Goal: Download file/media

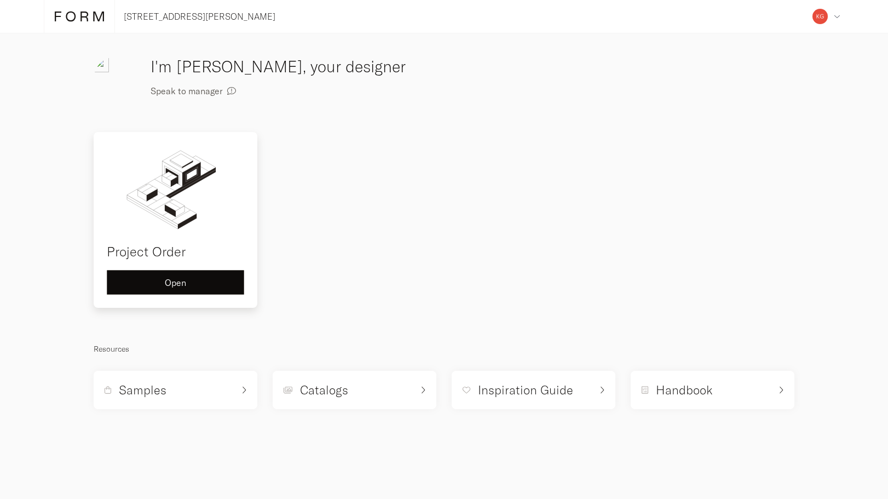
click at [200, 275] on button "Open" at bounding box center [175, 282] width 137 height 25
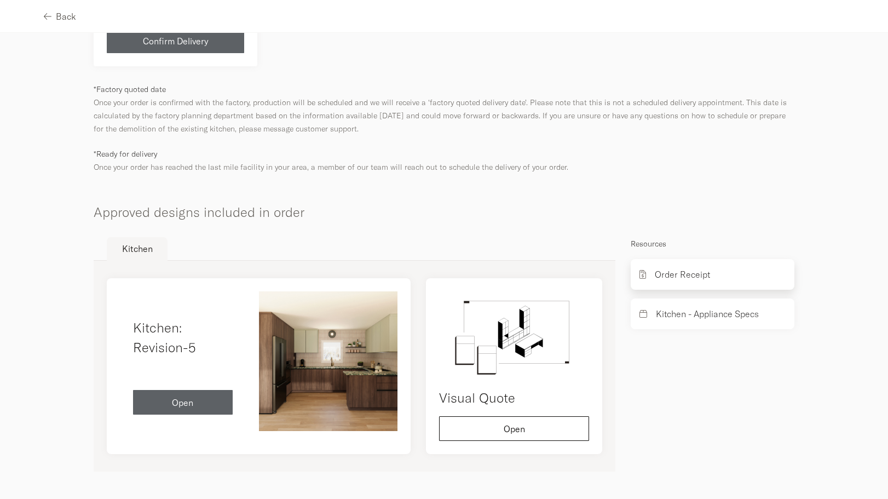
click at [715, 274] on div "Order Receipt" at bounding box center [712, 274] width 164 height 31
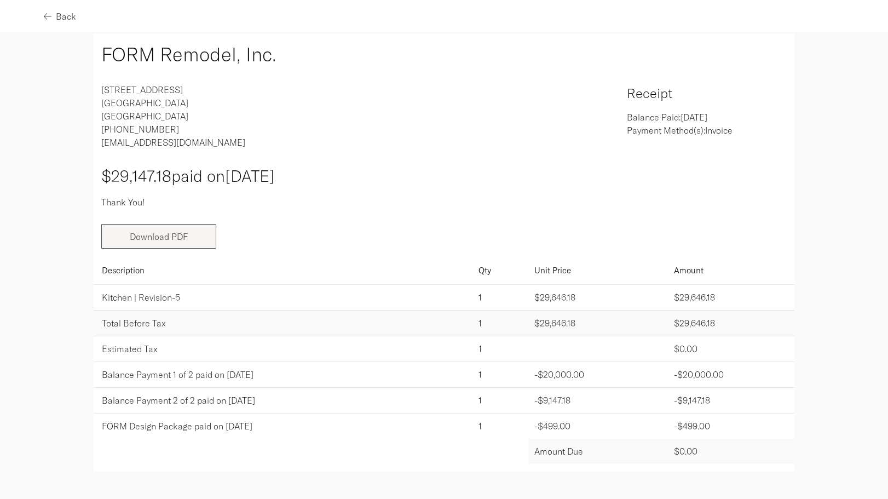
click at [161, 235] on link "Download PDF" at bounding box center [159, 236] width 58 height 11
click at [148, 239] on link "Download PDF" at bounding box center [159, 236] width 58 height 11
click at [176, 242] on button "Download PDF" at bounding box center [158, 236] width 115 height 25
click at [130, 232] on link "Download PDF" at bounding box center [159, 236] width 58 height 11
click at [157, 244] on button "Download PDF" at bounding box center [158, 236] width 115 height 25
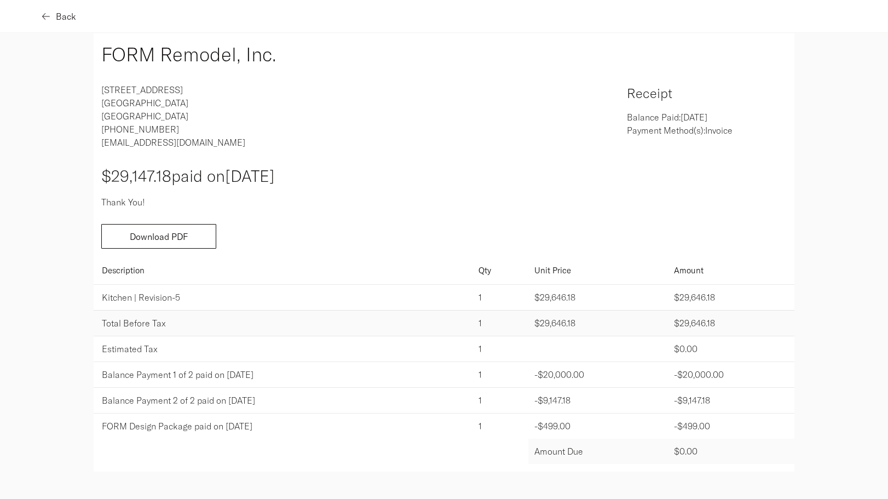
click at [54, 10] on button "Back" at bounding box center [60, 16] width 32 height 25
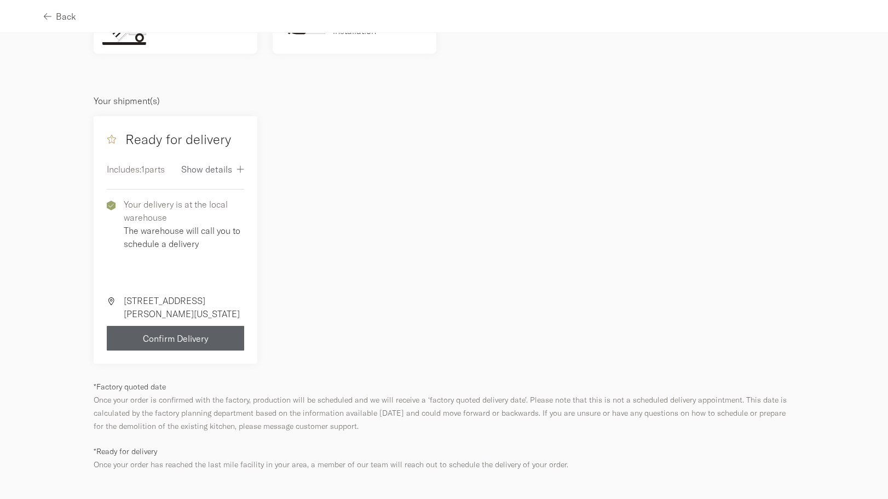
scroll to position [128, 0]
click at [231, 167] on div "Show details" at bounding box center [212, 167] width 63 height 9
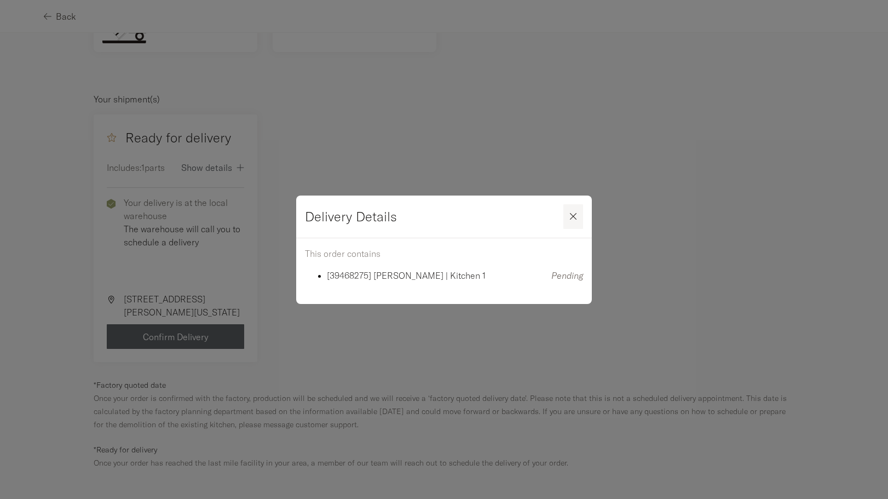
click at [577, 218] on div "button" at bounding box center [573, 216] width 20 height 9
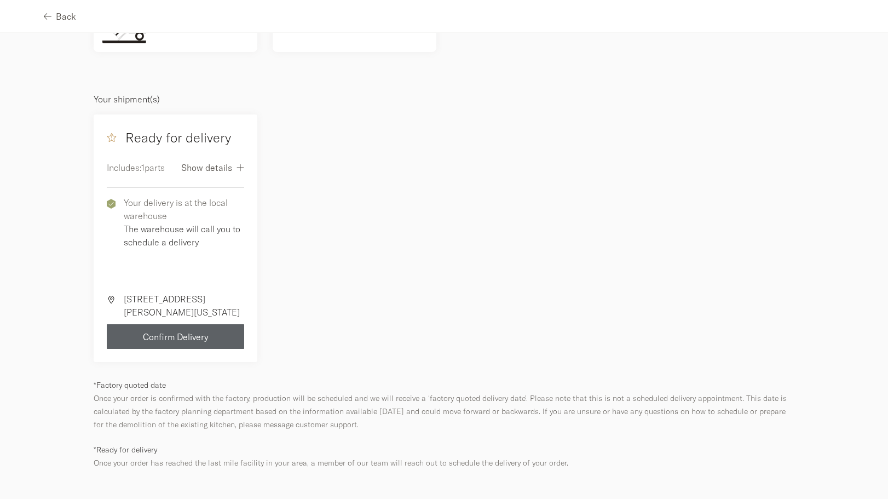
click at [236, 165] on icon "button" at bounding box center [240, 167] width 8 height 9
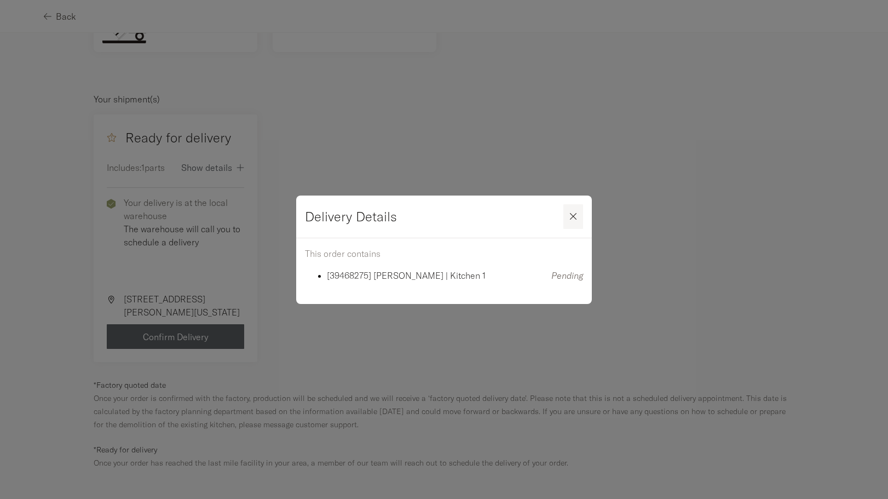
click at [573, 215] on icon "button" at bounding box center [573, 216] width 7 height 10
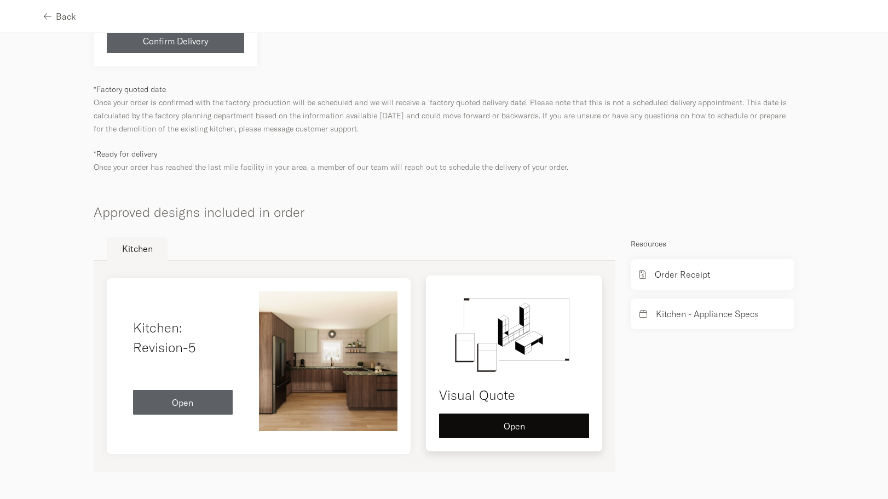
scroll to position [424, 0]
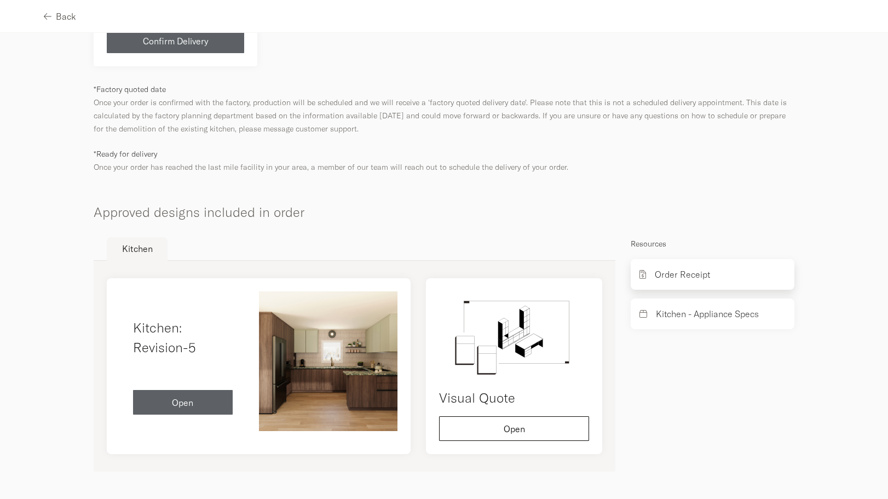
click at [702, 282] on div "Order Receipt" at bounding box center [712, 274] width 164 height 31
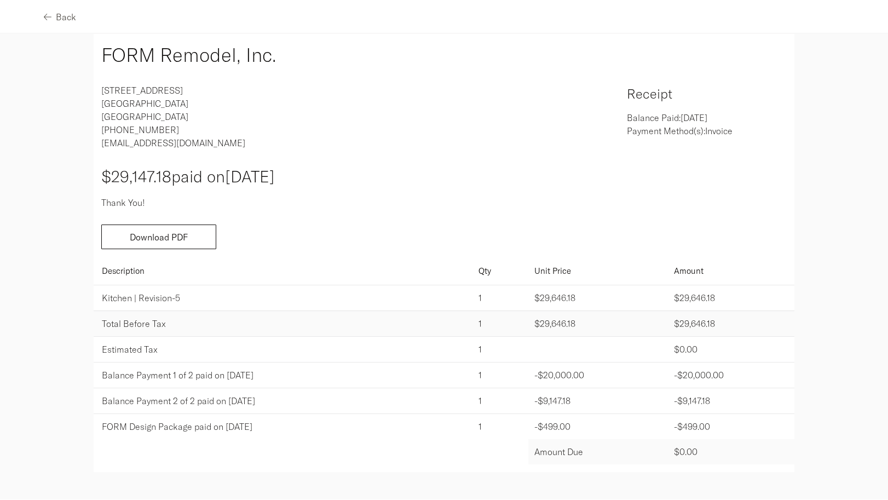
scroll to position [21, 0]
click at [183, 233] on link "Download PDF" at bounding box center [159, 236] width 58 height 11
click at [144, 237] on link "Download PDF" at bounding box center [159, 236] width 58 height 11
click at [141, 241] on link "Download PDF" at bounding box center [159, 236] width 58 height 11
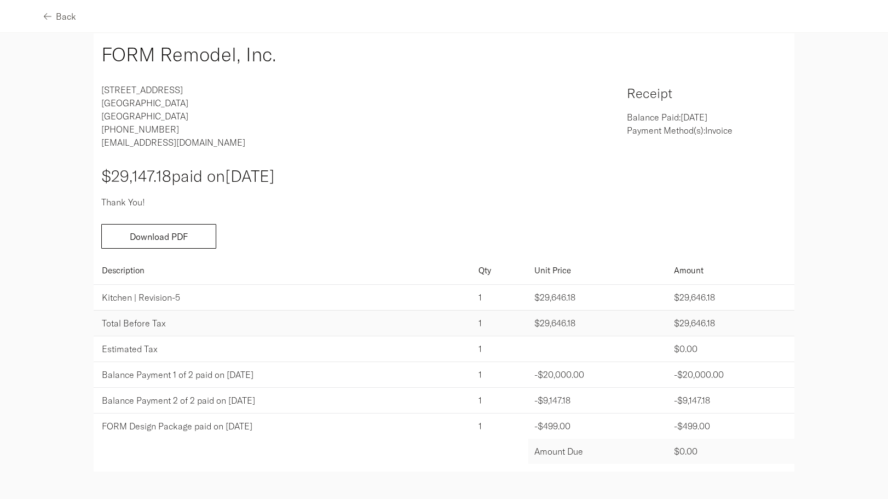
click at [298, 236] on div "Download PDF" at bounding box center [444, 236] width 700 height 25
click at [157, 237] on link "Download PDF" at bounding box center [159, 237] width 58 height 11
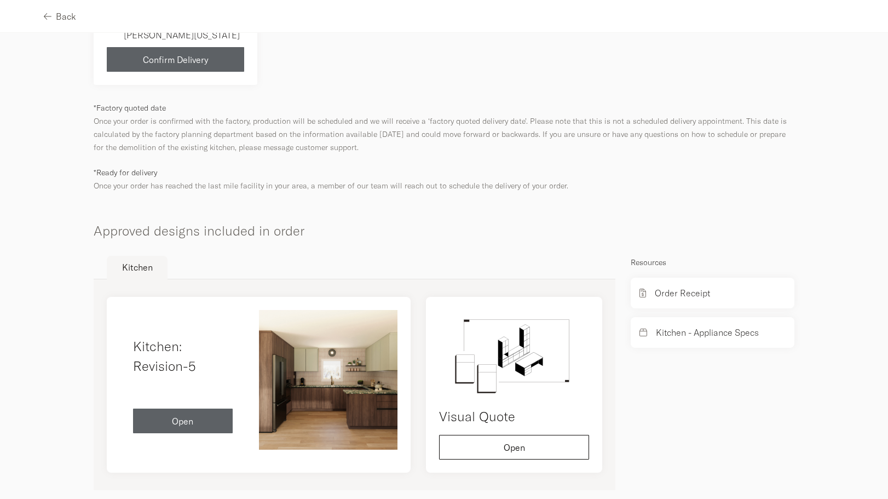
scroll to position [415, 0]
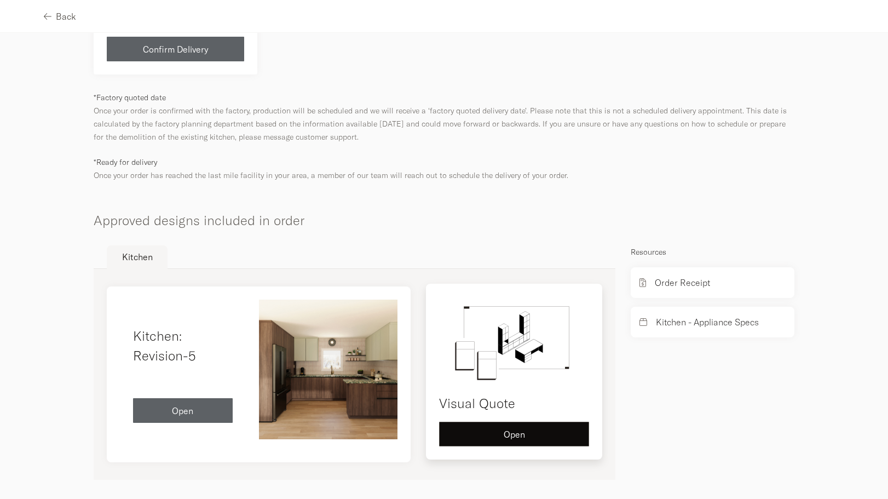
click at [503, 435] on span "Open" at bounding box center [513, 434] width 21 height 9
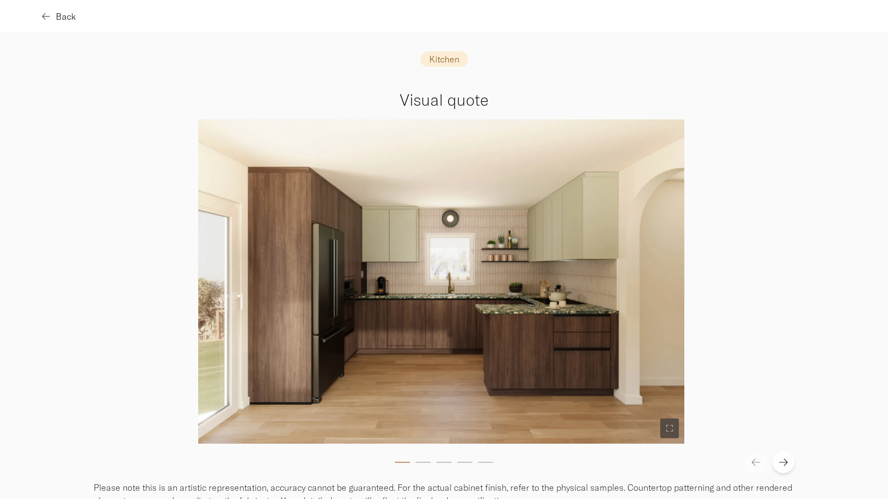
click at [47, 20] on icon "button" at bounding box center [46, 16] width 8 height 9
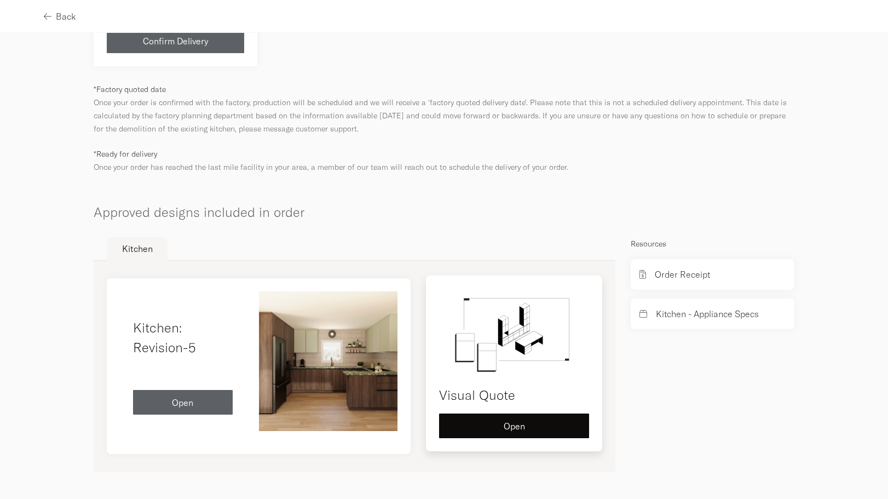
scroll to position [424, 0]
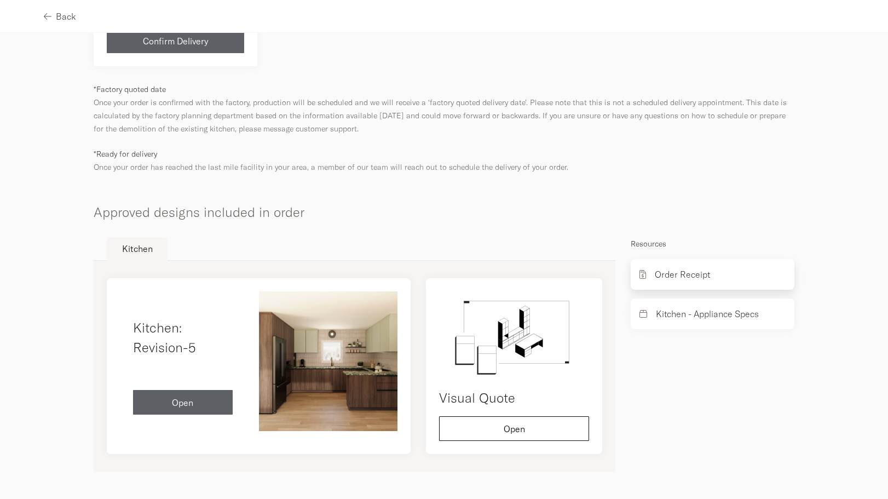
click at [681, 279] on p "Order Receipt" at bounding box center [681, 274] width 55 height 13
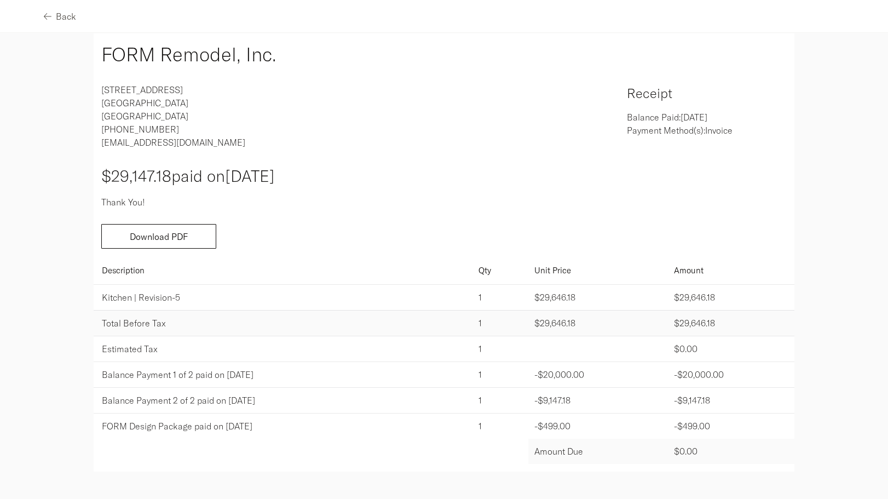
scroll to position [4, 0]
